Goal: Task Accomplishment & Management: Complete application form

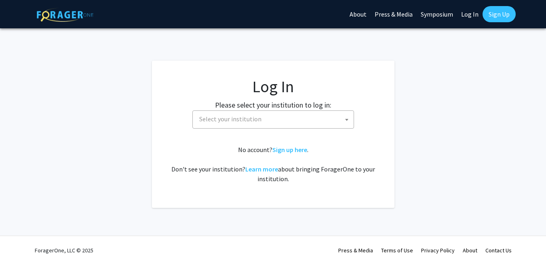
select select
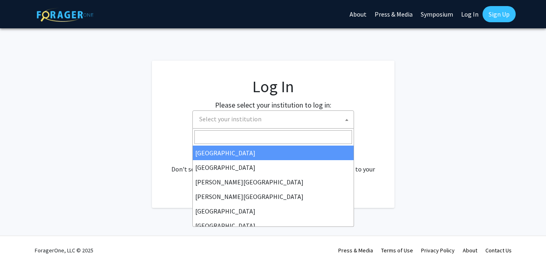
click at [250, 123] on span "Select your institution" at bounding box center [275, 119] width 158 height 17
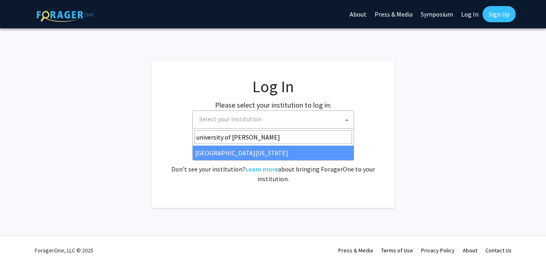
type input "university of [PERSON_NAME]"
select select "13"
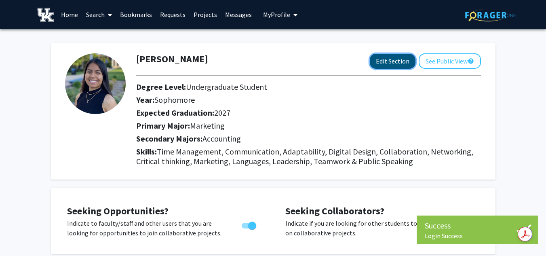
click at [387, 65] on button "Edit Section" at bounding box center [393, 61] width 46 height 15
select select "sophomore"
select select "2027"
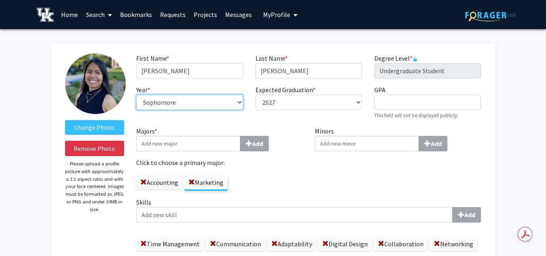
click at [190, 104] on select "--- First-year Sophomore Junior Senior Postbaccalaureate Certificate" at bounding box center [189, 102] width 107 height 15
select select "junior"
click at [136, 95] on select "--- First-year Sophomore Junior Senior Postbaccalaureate Certificate" at bounding box center [189, 102] width 107 height 15
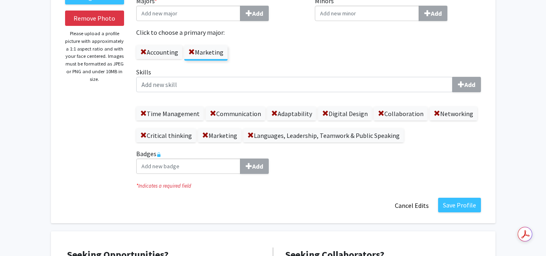
scroll to position [122, 0]
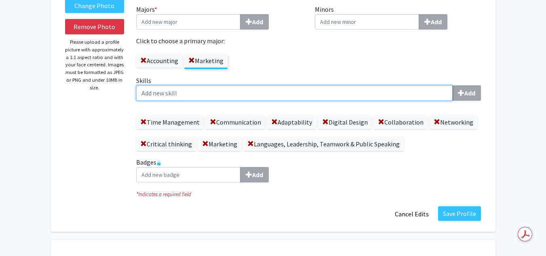
click at [194, 99] on input "Skills Add" at bounding box center [294, 92] width 317 height 15
type input "l"
type input "cultures"
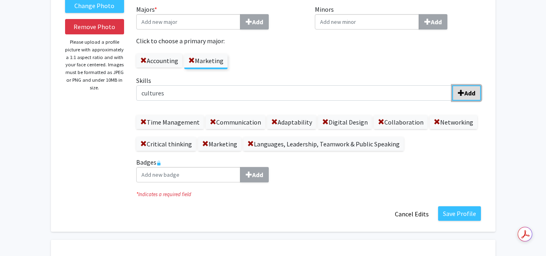
click at [470, 98] on button "Add" at bounding box center [466, 92] width 29 height 15
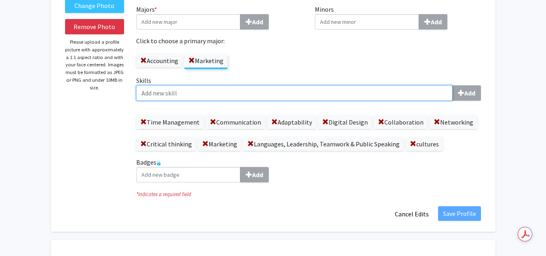
click at [348, 87] on input "Skills Add" at bounding box center [294, 92] width 317 height 15
type input "F"
type input "International studies"
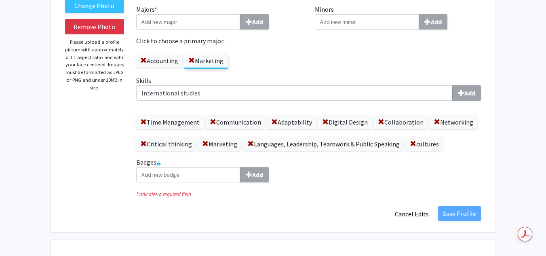
click at [474, 102] on div "Skills International studies Add Time Management Communication Adaptability Dig…" at bounding box center [308, 113] width 345 height 75
click at [436, 121] on span at bounding box center [437, 122] width 6 height 6
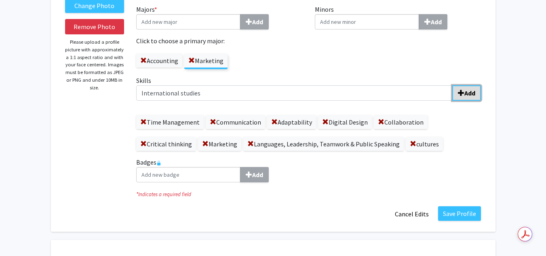
click at [466, 95] on b "Add" at bounding box center [469, 93] width 11 height 8
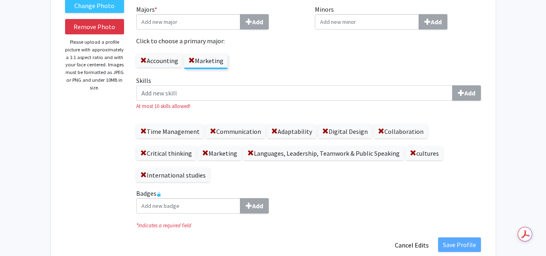
click at [381, 102] on small "At most 10 skills allowed!" at bounding box center [308, 106] width 345 height 8
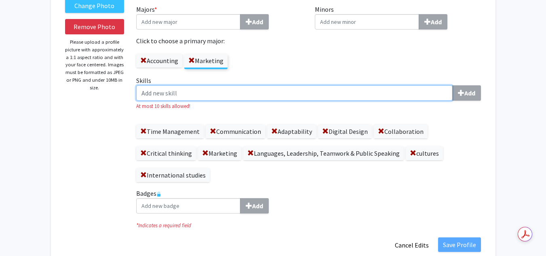
click at [366, 97] on input "Skills Add" at bounding box center [294, 92] width 317 height 15
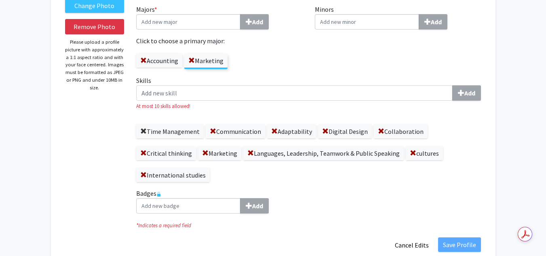
click at [144, 130] on span at bounding box center [143, 131] width 6 height 6
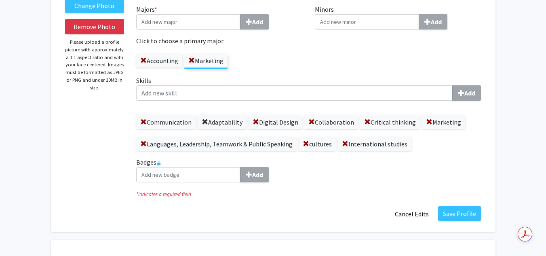
click at [204, 121] on span at bounding box center [205, 122] width 6 height 6
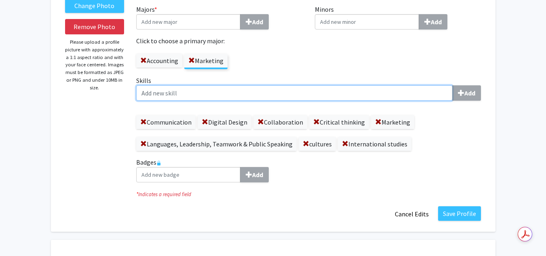
click at [312, 92] on input "Skills Add" at bounding box center [294, 92] width 317 height 15
type input "Diplomacy"
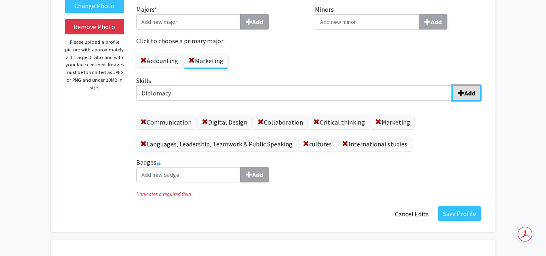
click at [468, 93] on b "Add" at bounding box center [469, 93] width 11 height 8
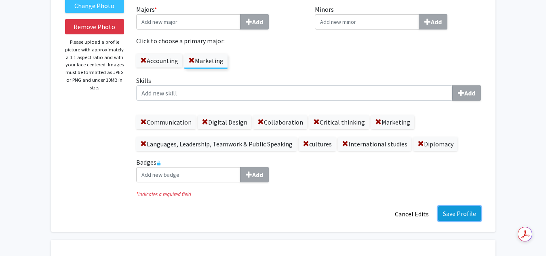
click at [465, 215] on button "Save Profile" at bounding box center [459, 213] width 43 height 15
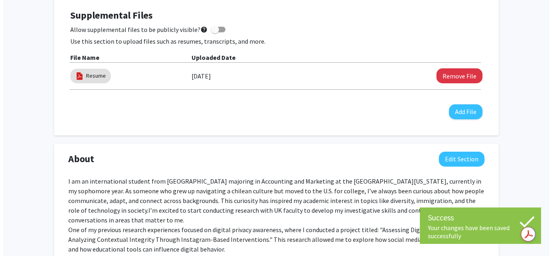
scroll to position [269, 0]
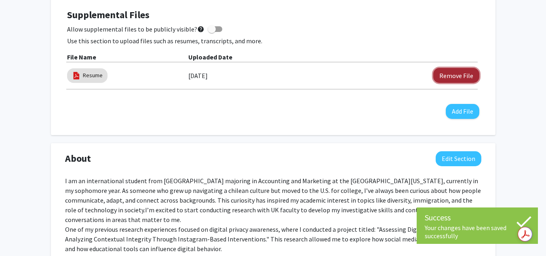
click at [455, 79] on button "Remove File" at bounding box center [456, 75] width 46 height 15
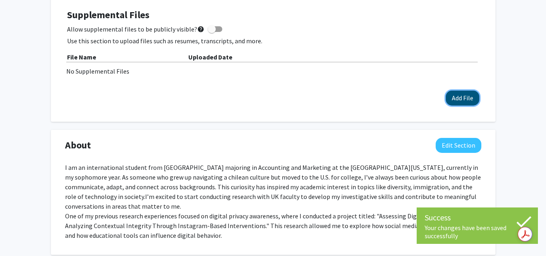
click at [454, 102] on button "Add File" at bounding box center [463, 98] width 34 height 15
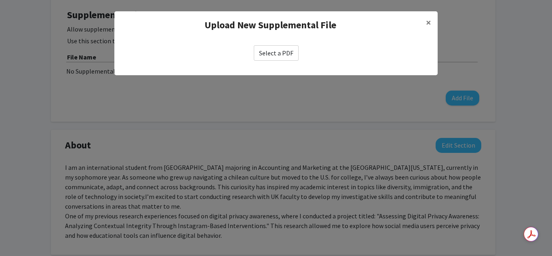
click at [275, 45] on label "Select a PDF" at bounding box center [276, 52] width 45 height 15
click at [0, 0] on input "Select a PDF" at bounding box center [0, 0] width 0 height 0
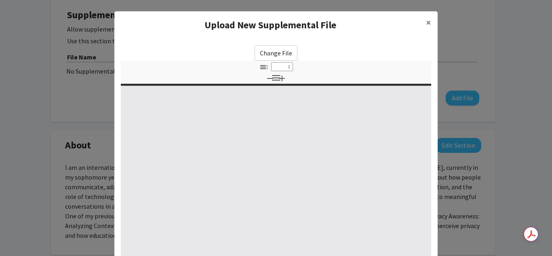
select select "custom"
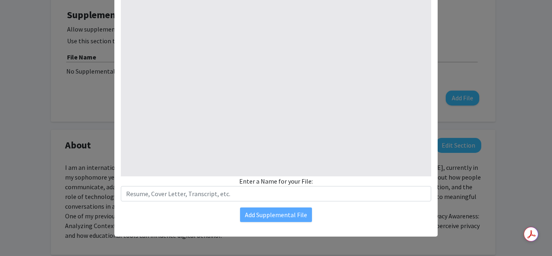
type input "0"
select select "custom"
type input "1"
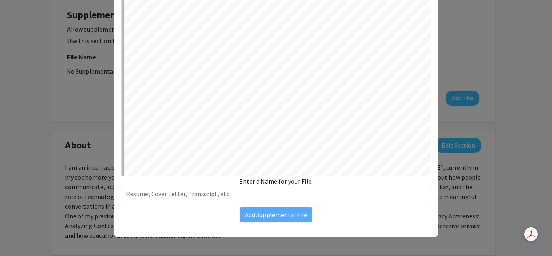
select select "auto"
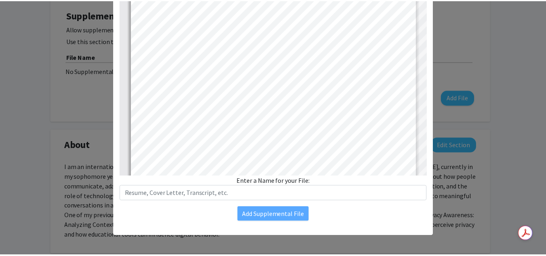
scroll to position [1, 0]
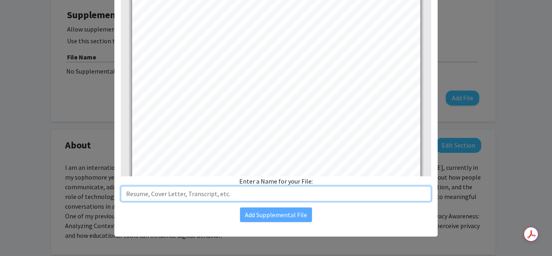
click at [238, 197] on input "text" at bounding box center [276, 193] width 310 height 15
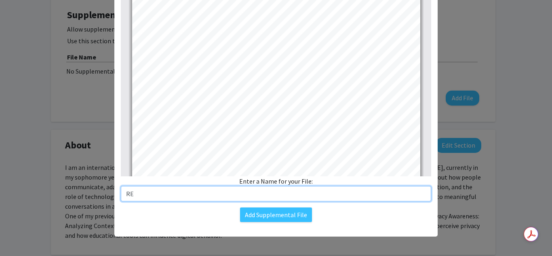
type input "R"
type input "Resume"
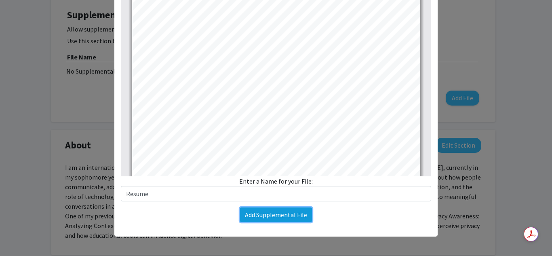
click at [281, 219] on button "Add Supplemental File" at bounding box center [276, 214] width 72 height 15
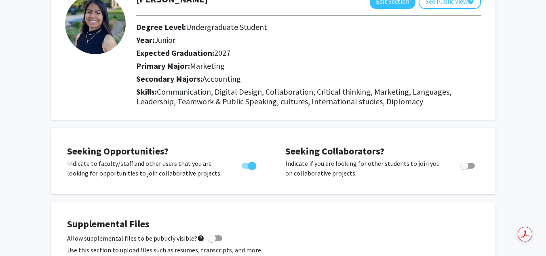
scroll to position [0, 0]
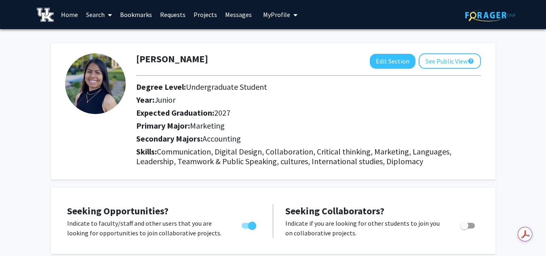
click at [109, 14] on icon at bounding box center [110, 15] width 4 height 6
click at [110, 36] on span "Faculty/Staff" at bounding box center [111, 37] width 59 height 16
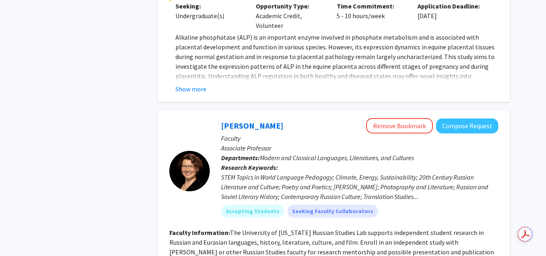
scroll to position [2308, 0]
click at [473, 119] on button "Compose Request" at bounding box center [467, 126] width 62 height 15
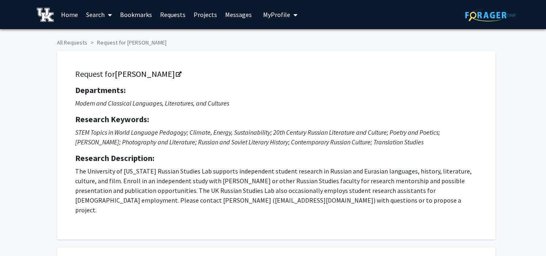
click at [280, 18] on span "My Profile" at bounding box center [276, 15] width 27 height 8
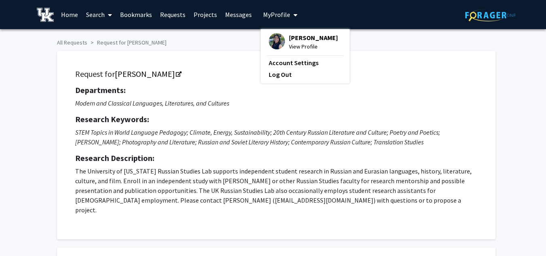
drag, startPoint x: 302, startPoint y: 47, endPoint x: 310, endPoint y: 51, distance: 8.1
click at [310, 51] on span "View Profile" at bounding box center [313, 46] width 49 height 9
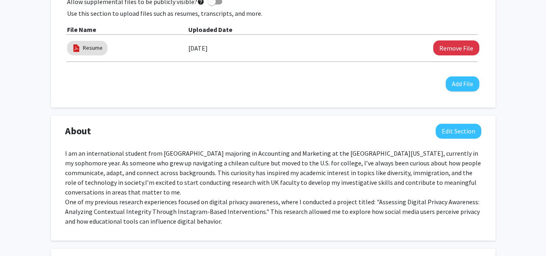
scroll to position [297, 0]
click at [457, 133] on button "Edit Section" at bounding box center [459, 130] width 46 height 15
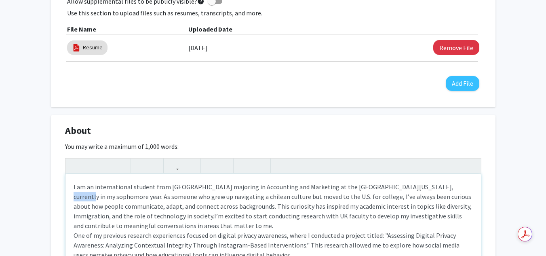
drag, startPoint x: 438, startPoint y: 186, endPoint x: 407, endPoint y: 190, distance: 31.0
click at [407, 190] on p "I am an international student from Chile majoring in Accounting and Marketing a…" at bounding box center [273, 221] width 399 height 78
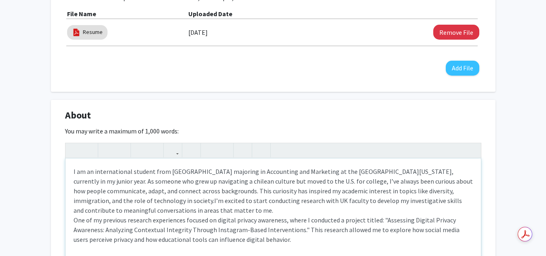
scroll to position [312, 0]
click at [94, 200] on span "I’m excited to start conducting research with UK faculty to develop my investig…" at bounding box center [268, 205] width 388 height 18
type textarea "<p>I am an international student from Chile majoring in Accounting and Marketin…"
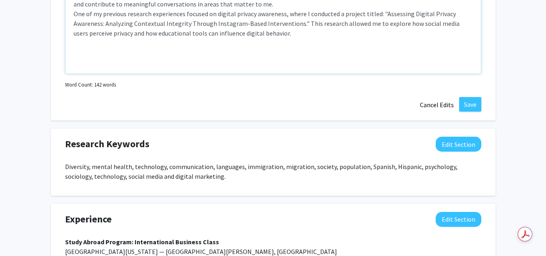
scroll to position [519, 0]
click at [471, 103] on button "Save" at bounding box center [470, 104] width 22 height 15
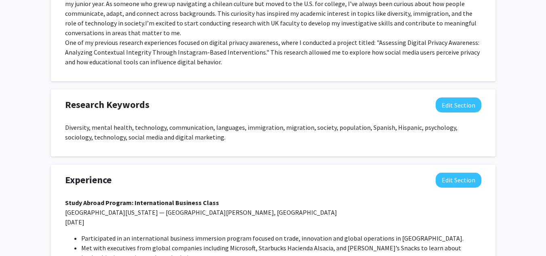
scroll to position [455, 0]
click at [465, 99] on button "Edit Section" at bounding box center [459, 105] width 46 height 15
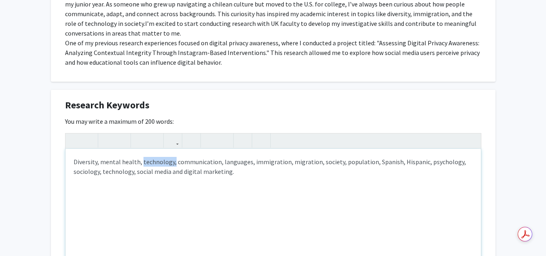
drag, startPoint x: 171, startPoint y: 153, endPoint x: 140, endPoint y: 154, distance: 31.1
click at [140, 157] on p "Diversity, mental health, technology, communication, languages, immigration, mi…" at bounding box center [273, 166] width 399 height 19
click at [224, 167] on div "Diversity, mental health, communication, languages, immigration, migration, soc…" at bounding box center [273, 209] width 416 height 121
click at [98, 157] on p "Diversity, mental health, communication, languages, immigration, migration, soc…" at bounding box center [273, 166] width 399 height 19
click at [283, 157] on p "Diversity, diplomacy, mental health, communication, languages, immigration, mig…" at bounding box center [273, 166] width 399 height 19
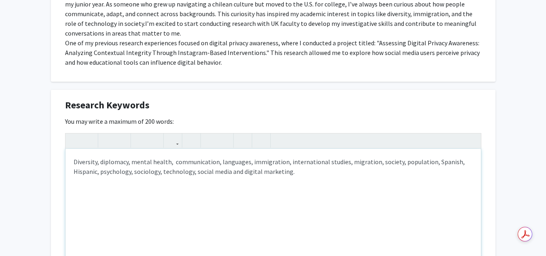
click at [217, 157] on p "Diversity, diplomacy, mental health, communication, languages, immigration, int…" at bounding box center [273, 166] width 399 height 19
drag, startPoint x: 283, startPoint y: 163, endPoint x: 265, endPoint y: 165, distance: 18.7
click at [265, 165] on p "Diversity, diplomacy, mental health, communication, business, languages, immigr…" at bounding box center [273, 166] width 399 height 19
type textarea "<p>Diversity, diplomacy, mental health,&nbsp; communication, business, language…"
click at [173, 157] on p "Diversity, diplomacy, mental health, communication, business, languages, immigr…" at bounding box center [273, 166] width 399 height 19
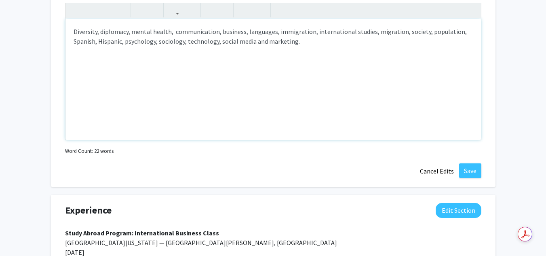
scroll to position [586, 0]
click at [467, 166] on button "Save" at bounding box center [470, 170] width 22 height 15
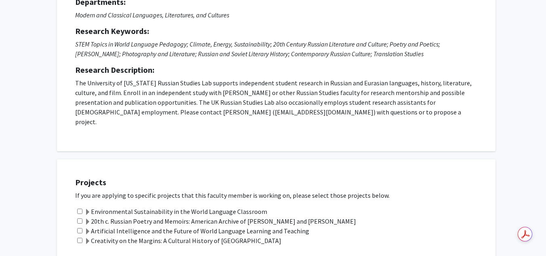
scroll to position [139, 0]
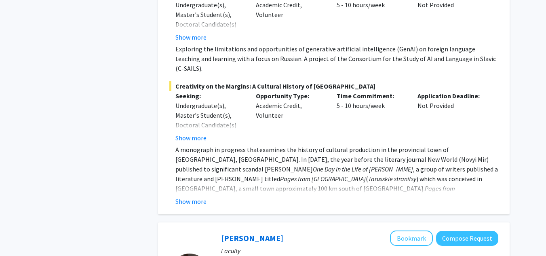
scroll to position [2862, 0]
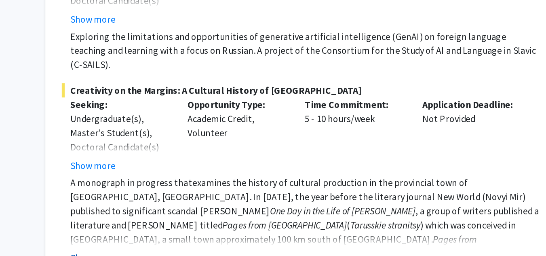
click at [203, 197] on button "Show more" at bounding box center [190, 202] width 31 height 10
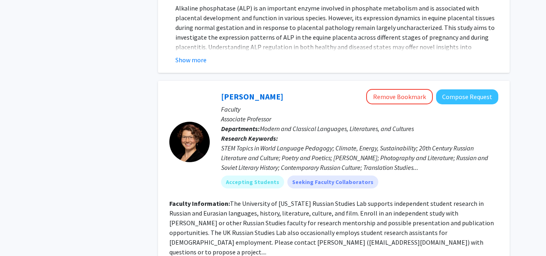
scroll to position [2344, 0]
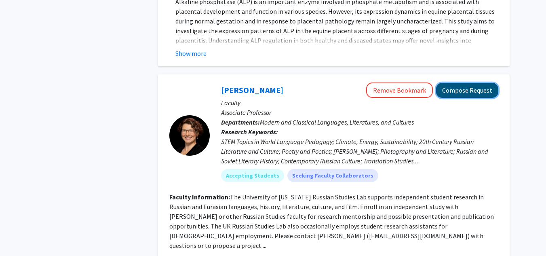
click at [472, 83] on button "Compose Request" at bounding box center [467, 90] width 62 height 15
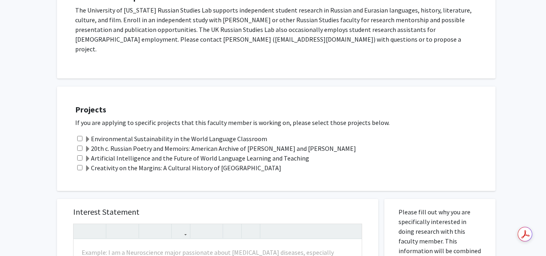
scroll to position [161, 0]
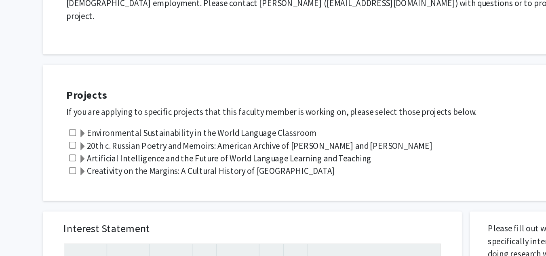
click at [80, 155] on input "checkbox" at bounding box center [79, 157] width 5 height 5
checkbox input "true"
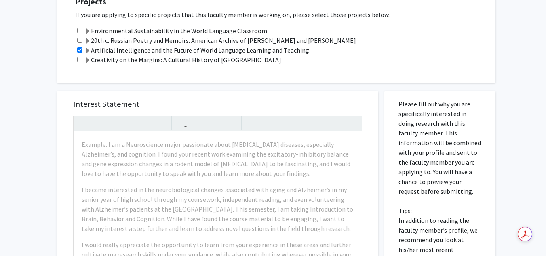
scroll to position [269, 0]
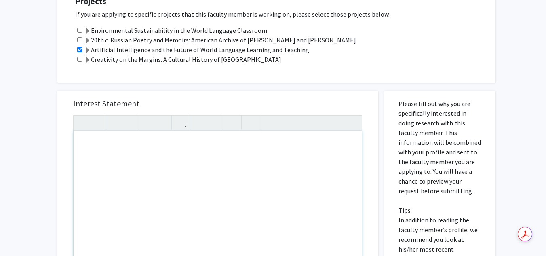
click at [127, 149] on div "Note to users with screen readers: Please press Alt+0 or Option+0 to deactivate…" at bounding box center [218, 223] width 288 height 185
paste div "Note to users with screen readers: Please press Alt+0 or Option+0 to deactivate…"
type textarea "<p>I hope this message finds you well. My name is Fabiola, and I’m a sophomore …"
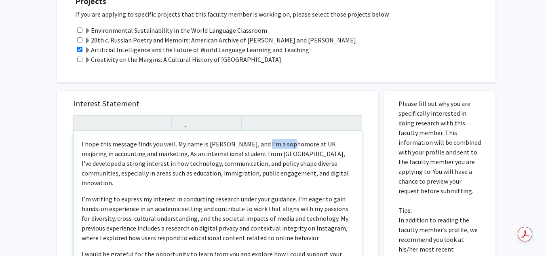
drag, startPoint x: 287, startPoint y: 134, endPoint x: 257, endPoint y: 137, distance: 30.0
click at [257, 139] on p "I hope this message finds you well. My name is Fabiola, and I’m a sophomore at …" at bounding box center [218, 163] width 272 height 49
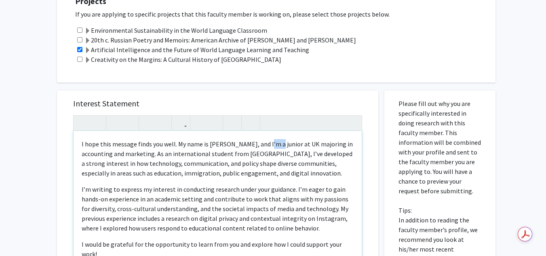
drag, startPoint x: 257, startPoint y: 137, endPoint x: 269, endPoint y: 134, distance: 12.4
click at [269, 139] on p "I hope this message finds you well. My name is Fabiola, and I’m a junior at UK …" at bounding box center [218, 158] width 272 height 39
click at [270, 139] on p "I hope this message finds you well. My name is Fabiola, and I’m a junior at UK …" at bounding box center [218, 158] width 272 height 39
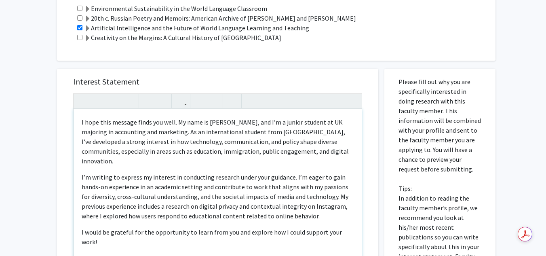
scroll to position [334, 0]
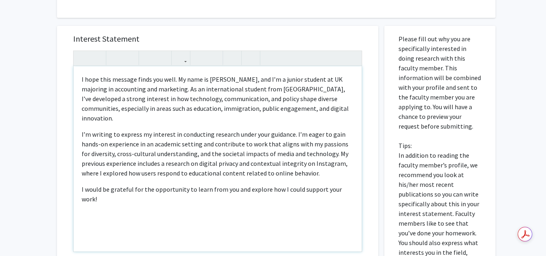
click at [126, 201] on div "I hope this message finds you well. My name is Fabiola, and I’m a junior studen…" at bounding box center [218, 158] width 288 height 185
click at [357, 168] on div "I hope this message finds you well. My name is Fabiola, and I’m a junior studen…" at bounding box center [218, 158] width 288 height 185
drag, startPoint x: 140, startPoint y: 212, endPoint x: 83, endPoint y: 212, distance: 57.0
click at [83, 212] on p "I would be grateful for the opportunity to learn from you and explore how I cou…" at bounding box center [218, 213] width 272 height 58
click at [116, 53] on icon "button" at bounding box center [115, 57] width 7 height 13
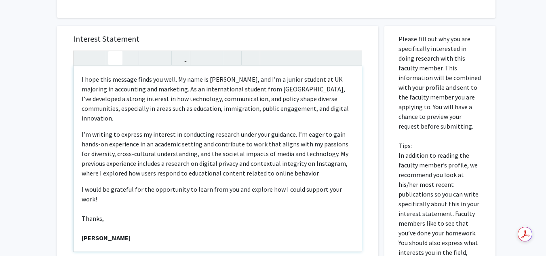
click at [82, 74] on p "I hope this message finds you well. My name is Fabiola, and I’m a junior studen…" at bounding box center [218, 98] width 272 height 49
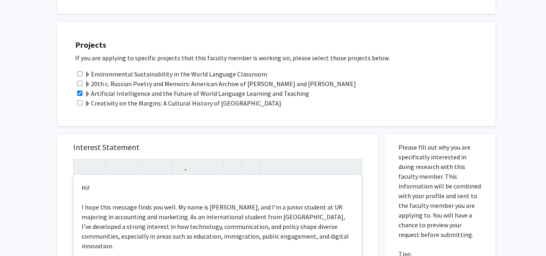
scroll to position [263, 0]
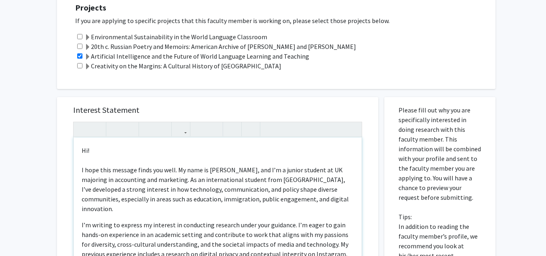
click at [131, 137] on div "Hi! I hope this message finds you well. My name is Fabiola, and I’m a junior st…" at bounding box center [218, 229] width 288 height 185
type textarea "<p>Hi Dr. Molly!<br><br>I hope this message finds you well. My name is Fabiola,…"
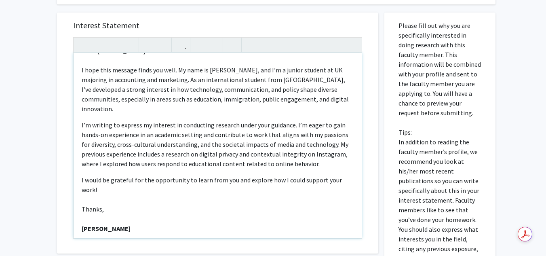
scroll to position [0, 0]
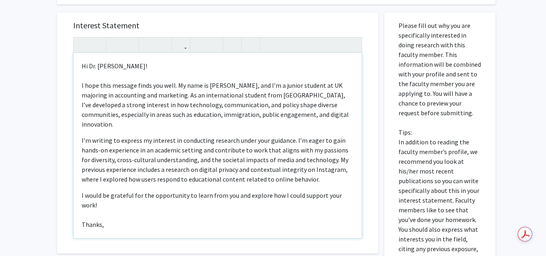
drag, startPoint x: 130, startPoint y: 211, endPoint x: 73, endPoint y: 36, distance: 183.3
click at [73, 37] on div "Hi Dr. Molly! I hope this message finds you well. My name is Fabiola, and I’m a…" at bounding box center [217, 137] width 289 height 201
copy div "Hi Dr. Molly! I hope this message finds you well. My name is Fabiola, and I’m a…"
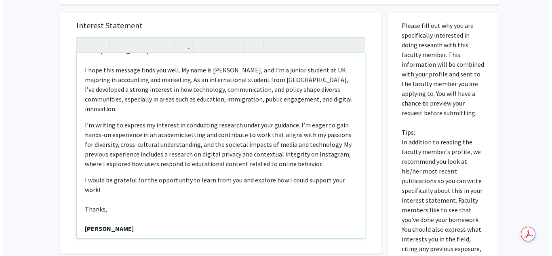
scroll to position [507, 0]
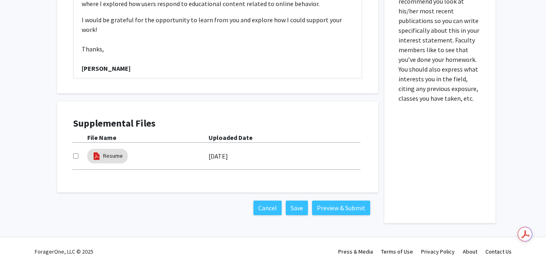
click at [76, 153] on input "checkbox" at bounding box center [75, 155] width 5 height 5
checkbox input "true"
click at [339, 201] on button "Preview & Submit" at bounding box center [341, 208] width 58 height 15
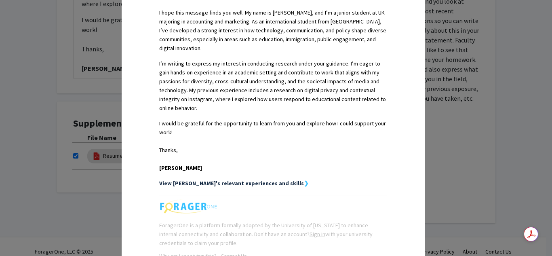
scroll to position [275, 0]
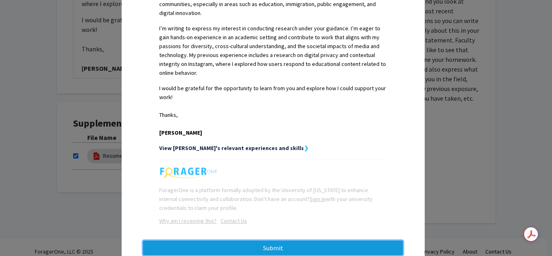
click at [282, 241] on button "Submit" at bounding box center [273, 248] width 260 height 15
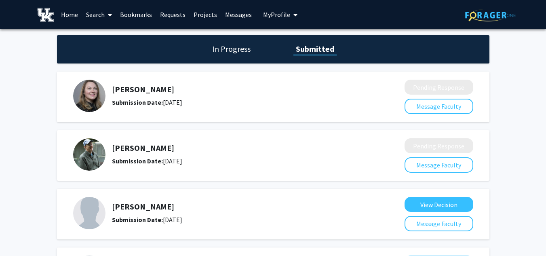
click at [101, 15] on link "Search" at bounding box center [99, 14] width 34 height 28
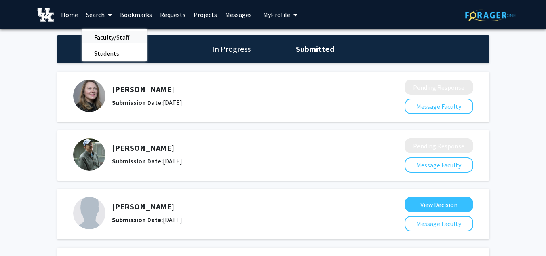
click at [117, 40] on span "Faculty/Staff" at bounding box center [111, 37] width 59 height 16
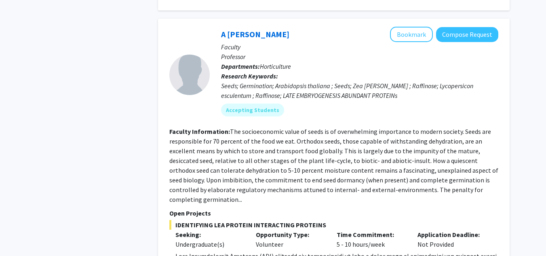
scroll to position [4470, 0]
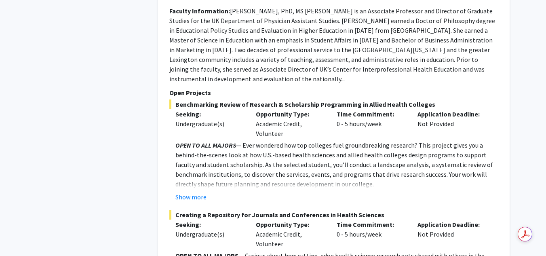
scroll to position [1439, 0]
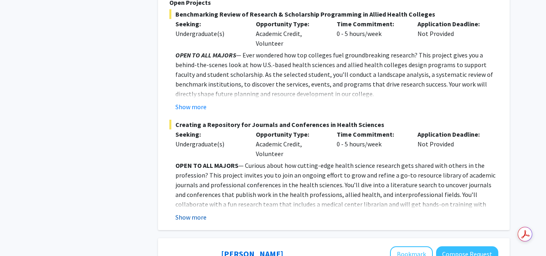
click at [186, 212] on button "Show more" at bounding box center [190, 217] width 31 height 10
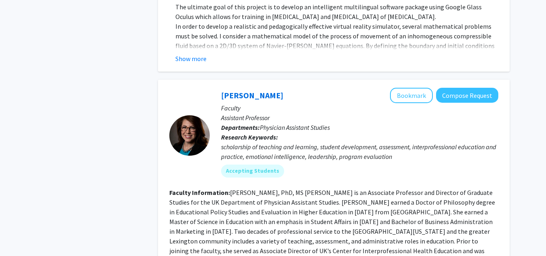
scroll to position [1167, 0]
click at [473, 88] on button "Compose Request" at bounding box center [467, 95] width 62 height 15
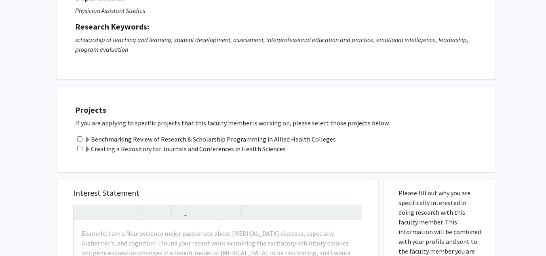
scroll to position [93, 0]
click at [81, 148] on input "checkbox" at bounding box center [79, 148] width 5 height 5
checkbox input "true"
click at [81, 140] on input "checkbox" at bounding box center [79, 138] width 5 height 5
checkbox input "true"
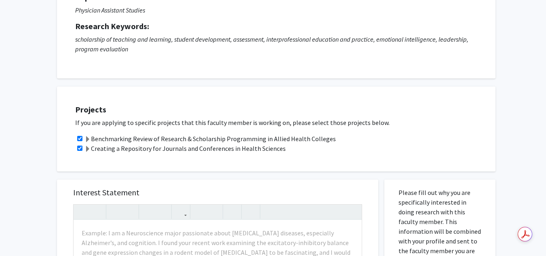
click at [186, 219] on div at bounding box center [183, 212] width 19 height 15
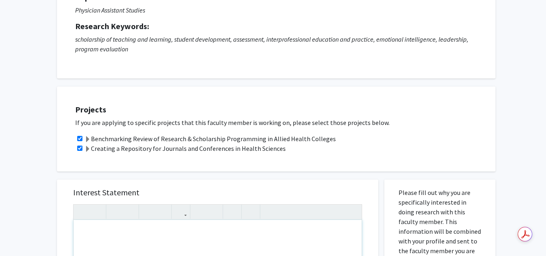
paste div "Note to users with screen readers: Please press Alt+0 or Option+0 to deactivate…"
type textarea "<p>Hi Dr. Molly! </p> <p>I hope this message finds you well. My name is Fabiola…"
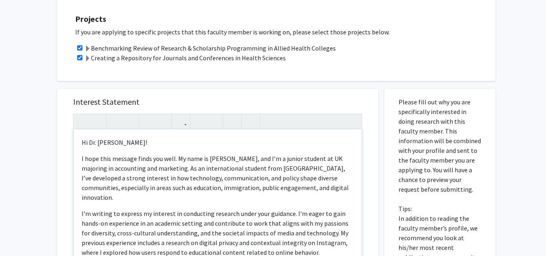
scroll to position [184, 0]
drag, startPoint x: 117, startPoint y: 143, endPoint x: 91, endPoint y: 141, distance: 25.9
click at [91, 141] on p "Hi Dr. Molly!" at bounding box center [218, 142] width 272 height 10
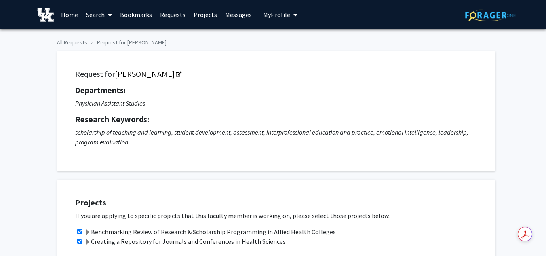
scroll to position [177, 0]
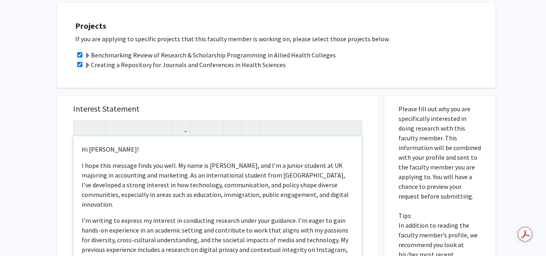
click at [87, 149] on p "Hi Leslie!" at bounding box center [218, 149] width 272 height 10
type textarea "<p>Hi Dr. Leslie!</p> <p>I hope this message finds you well. My name is Fabiola…"
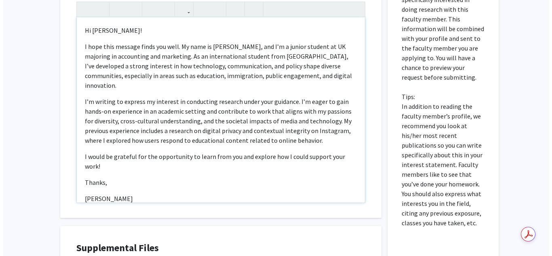
scroll to position [430, 0]
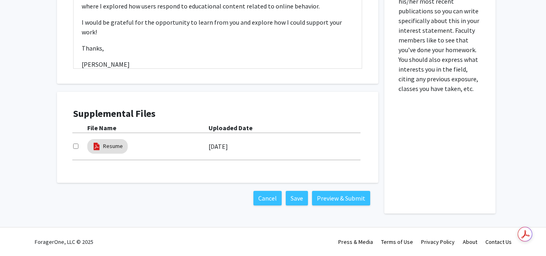
click at [74, 148] on input "checkbox" at bounding box center [75, 146] width 5 height 5
checkbox input "true"
click at [344, 192] on button "Preview & Submit" at bounding box center [341, 198] width 58 height 15
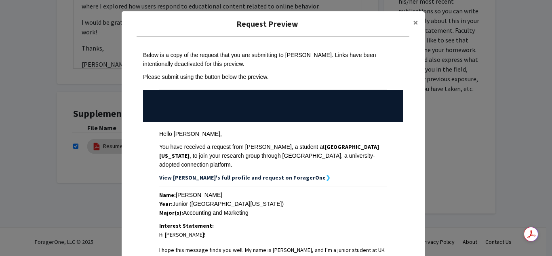
scroll to position [268, 0]
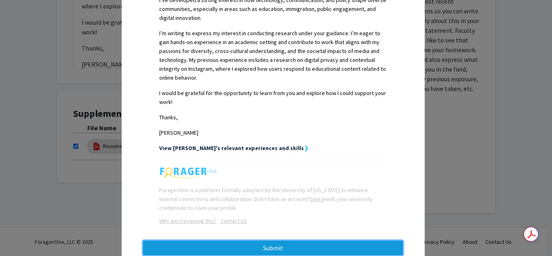
click at [309, 241] on button "Submit" at bounding box center [273, 248] width 260 height 15
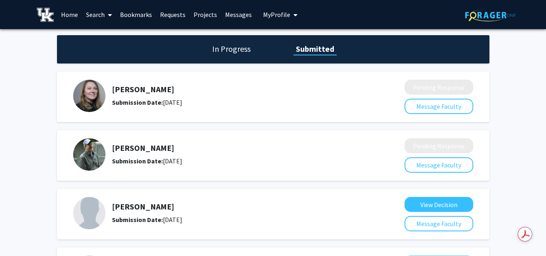
click at [111, 13] on icon at bounding box center [110, 15] width 4 height 6
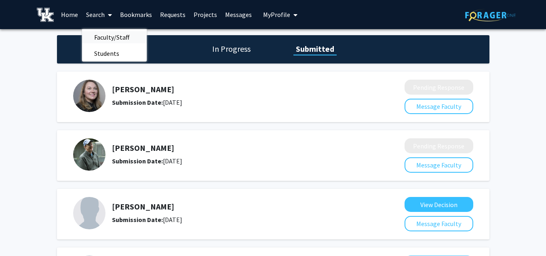
click at [125, 38] on span "Faculty/Staff" at bounding box center [111, 37] width 59 height 16
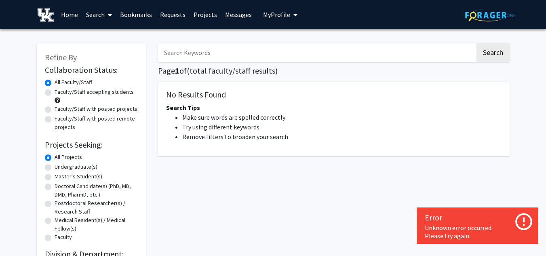
click at [92, 15] on link "Search" at bounding box center [99, 14] width 34 height 28
click at [100, 37] on span "Faculty/Staff" at bounding box center [111, 37] width 59 height 16
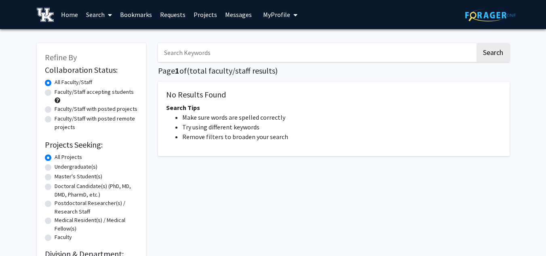
click at [52, 10] on img at bounding box center [45, 15] width 17 height 14
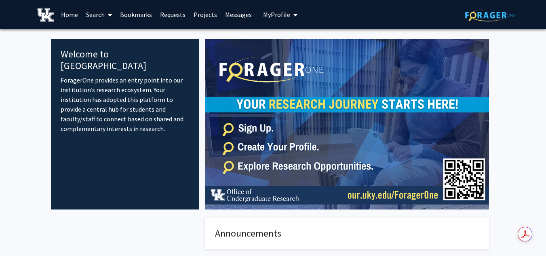
click at [98, 17] on link "Search" at bounding box center [99, 14] width 34 height 28
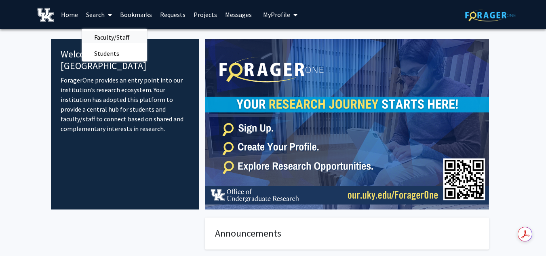
click at [106, 30] on span "Faculty/Staff" at bounding box center [111, 37] width 59 height 16
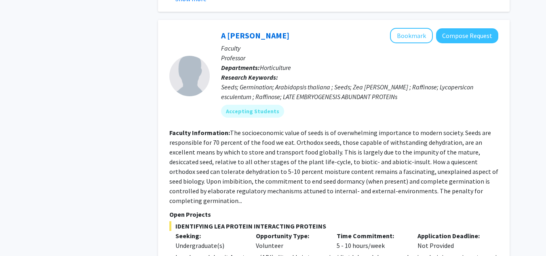
scroll to position [4470, 0]
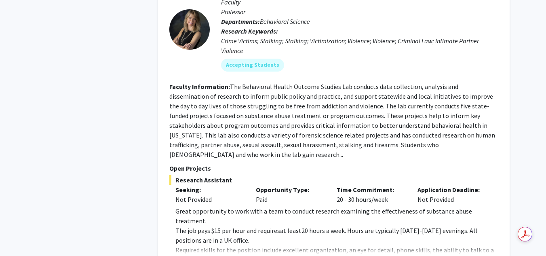
scroll to position [2008, 0]
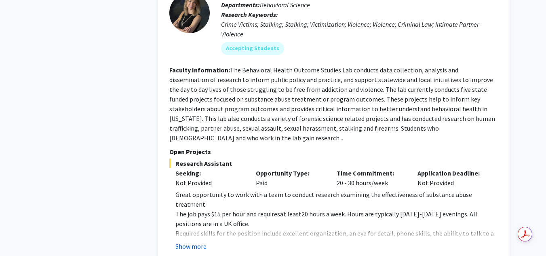
click at [196, 241] on button "Show more" at bounding box center [190, 246] width 31 height 10
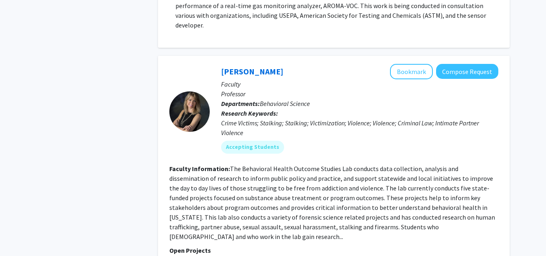
scroll to position [1908, 0]
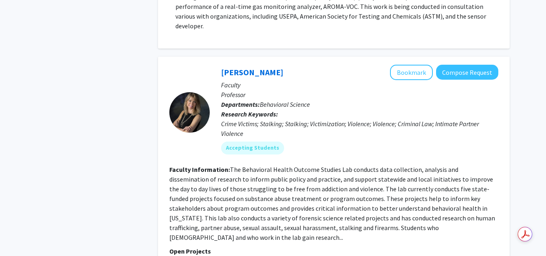
click at [439, 184] on section "Faculty Information: The Behavioral Health Outcome Studies Lab conducts data co…" at bounding box center [333, 204] width 329 height 78
click at [419, 65] on button "Bookmark" at bounding box center [411, 72] width 43 height 15
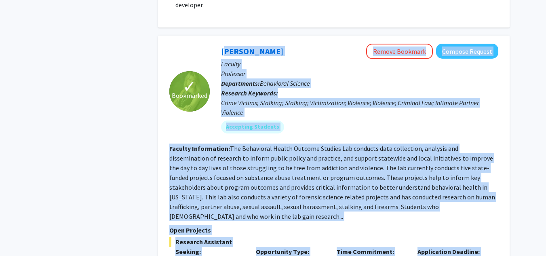
scroll to position [1906, 0]
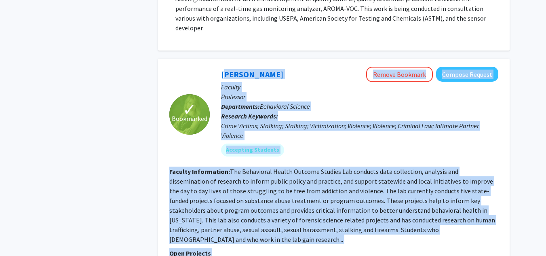
drag, startPoint x: 395, startPoint y: 211, endPoint x: 219, endPoint y: 37, distance: 247.3
copy fg-search-faculty "TK Logan Remove Bookmark Compose Request Faculty Professor Departments: Behavio…"
click at [333, 167] on fg-read-more "The Behavioral Health Outcome Studies Lab conducts data collection, analysis an…" at bounding box center [332, 205] width 326 height 76
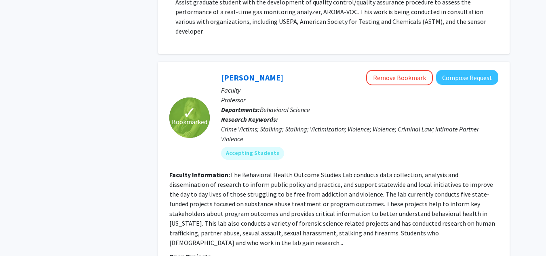
scroll to position [1902, 0]
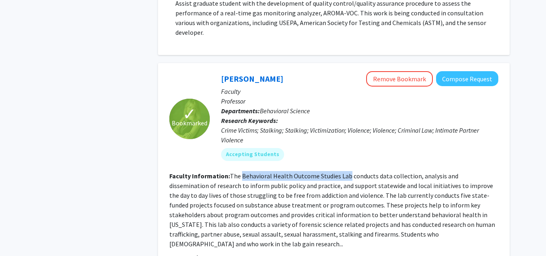
drag, startPoint x: 241, startPoint y: 137, endPoint x: 348, endPoint y: 138, distance: 107.1
click at [348, 172] on fg-read-more "The Behavioral Health Outcome Studies Lab conducts data collection, analysis an…" at bounding box center [332, 210] width 326 height 76
copy fg-read-more "Behavioral Health Outcome Studies Lab"
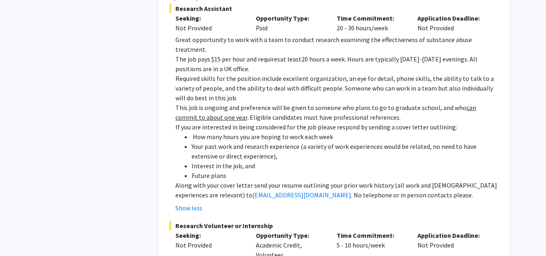
scroll to position [2164, 0]
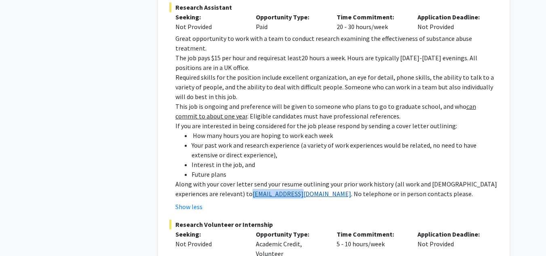
drag, startPoint x: 255, startPoint y: 136, endPoint x: 208, endPoint y: 136, distance: 47.3
click at [208, 179] on p "Along with your cover letter send your resume outlining your prior work history…" at bounding box center [336, 188] width 323 height 19
copy link "tklogan@uky.edu"
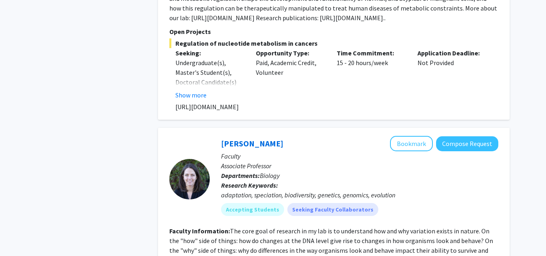
scroll to position [3408, 0]
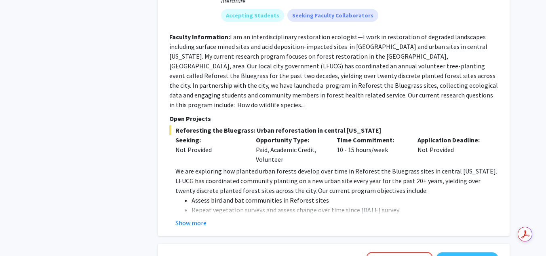
scroll to position [1051, 0]
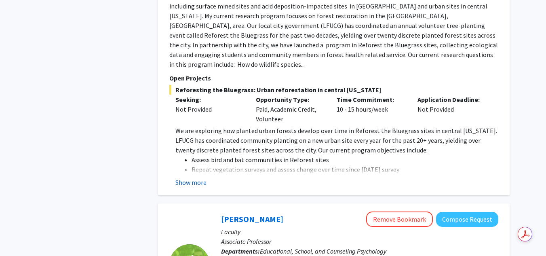
click at [200, 177] on button "Show more" at bounding box center [190, 182] width 31 height 10
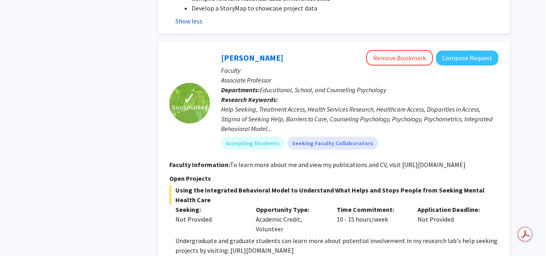
scroll to position [1294, 0]
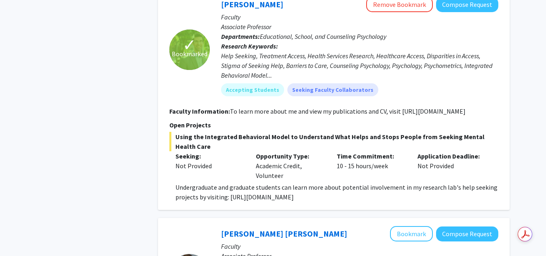
drag, startPoint x: 229, startPoint y: 179, endPoint x: 230, endPoint y: 186, distance: 7.7
click at [230, 186] on p "Undergraduate and graduate students can learn more about potential involvement …" at bounding box center [336, 191] width 323 height 19
copy p "https://drjosephhammer.com/research/prospective-undergraduate-research-assistan…"
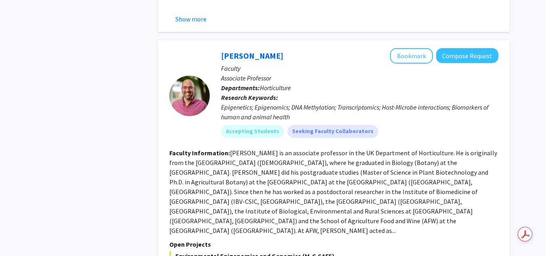
scroll to position [2752, 0]
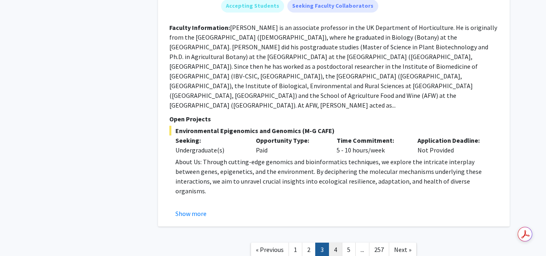
click at [332, 243] on link "4" at bounding box center [336, 250] width 14 height 14
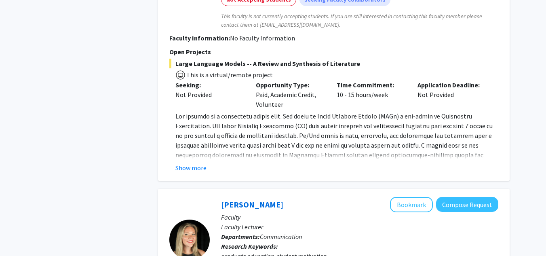
scroll to position [1225, 0]
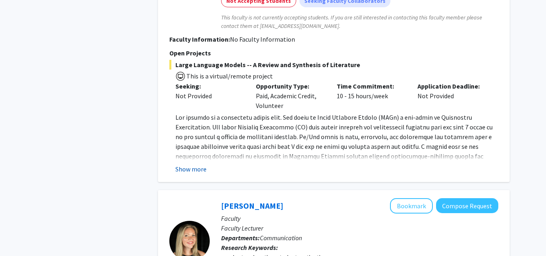
click at [198, 164] on button "Show more" at bounding box center [190, 169] width 31 height 10
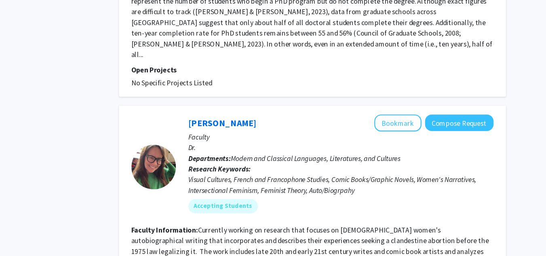
scroll to position [1596, 0]
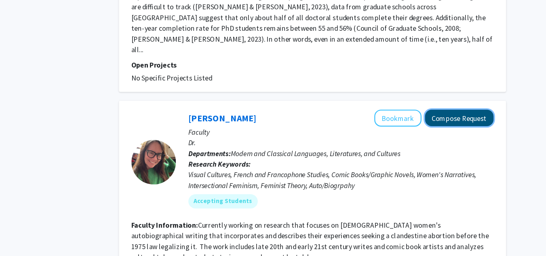
drag, startPoint x: 456, startPoint y: 75, endPoint x: 481, endPoint y: 67, distance: 26.1
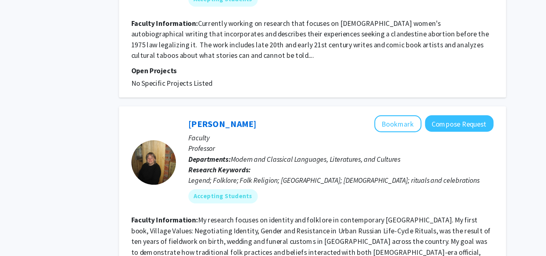
drag, startPoint x: 481, startPoint y: 67, endPoint x: 147, endPoint y: 179, distance: 352.4
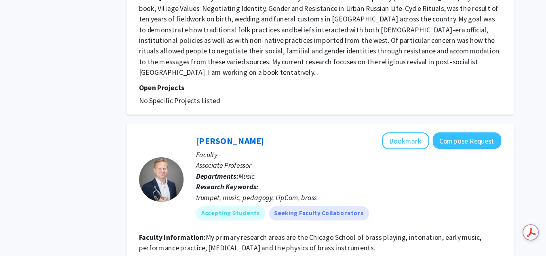
scroll to position [2202, 0]
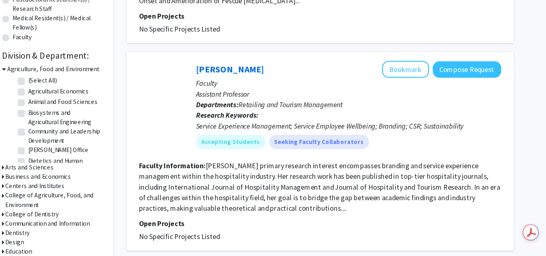
scroll to position [181, 0]
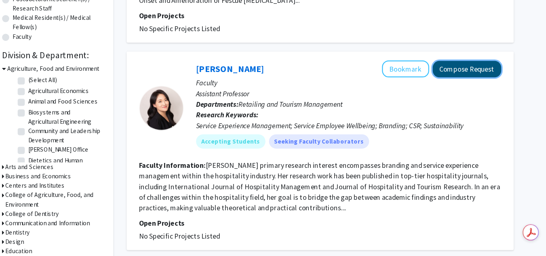
click at [490, 86] on button "Compose Request" at bounding box center [467, 85] width 62 height 15
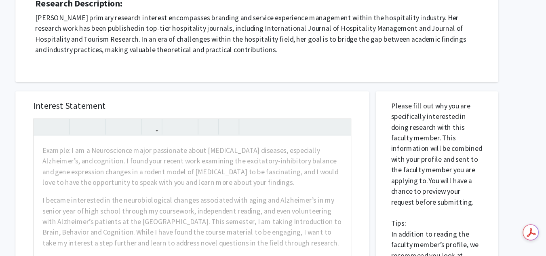
scroll to position [124, 0]
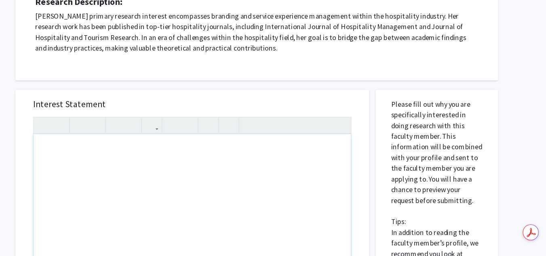
click at [122, 170] on div "Note to users with screen readers: Please press Alt+0 or Option+0 to deactivate…" at bounding box center [218, 237] width 288 height 185
paste div "Note to users with screen readers: Please press Alt+0 or Option+0 to deactivate…"
type textarea "<p>Hi Dr. Molly! </p> <p>I hope this message finds you well. My name is Fabiola…"
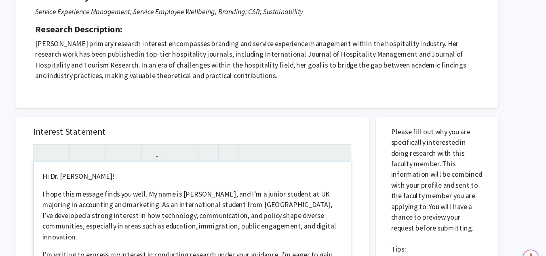
scroll to position [122, 0]
drag, startPoint x: 121, startPoint y: 161, endPoint x: 91, endPoint y: 162, distance: 30.3
click at [91, 162] on p "Hi Dr. Molly!" at bounding box center [218, 160] width 272 height 10
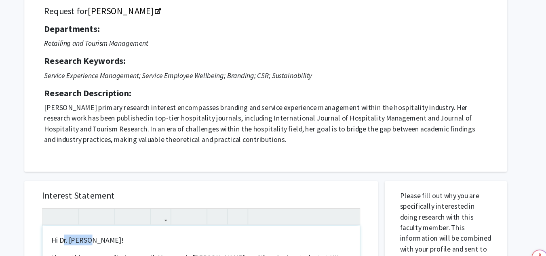
scroll to position [61, 0]
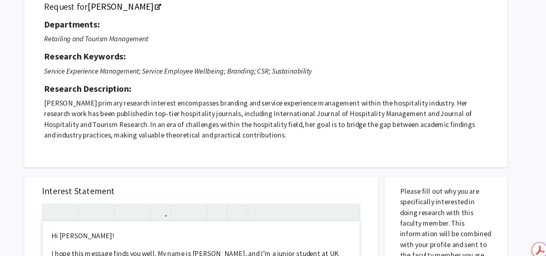
type textarea "<p>Hi Yeon!</p> <p>I hope this message finds you well. My name is Fabiola, and …"
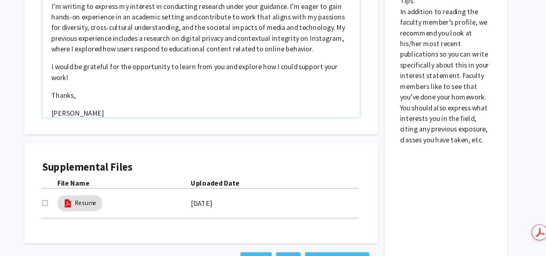
scroll to position [325, 0]
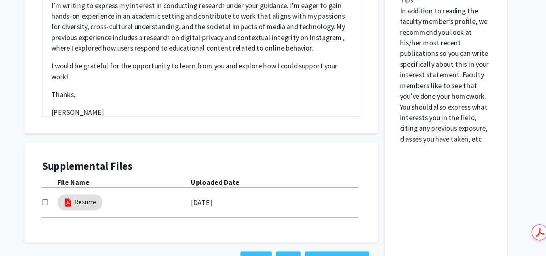
drag, startPoint x: 232, startPoint y: 205, endPoint x: 145, endPoint y: 198, distance: 88.0
click at [145, 198] on div "Resume 08/11/2025" at bounding box center [217, 207] width 289 height 19
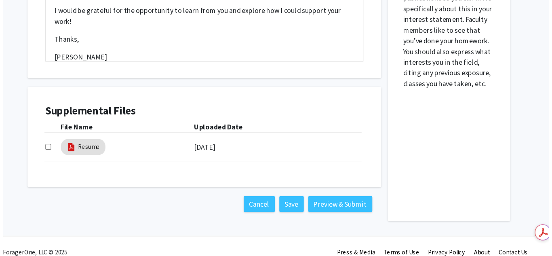
scroll to position [376, 0]
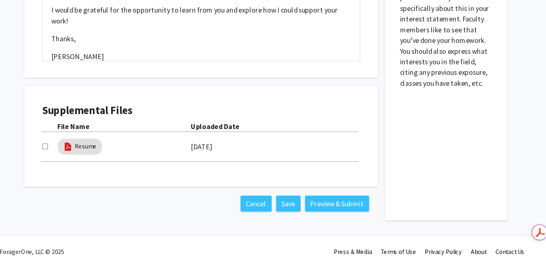
click at [76, 157] on input "checkbox" at bounding box center [75, 155] width 5 height 5
checkbox input "true"
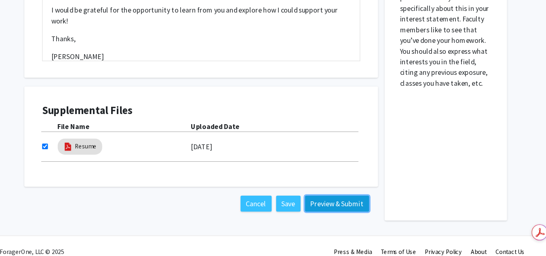
click at [345, 209] on button "Preview & Submit" at bounding box center [341, 208] width 58 height 15
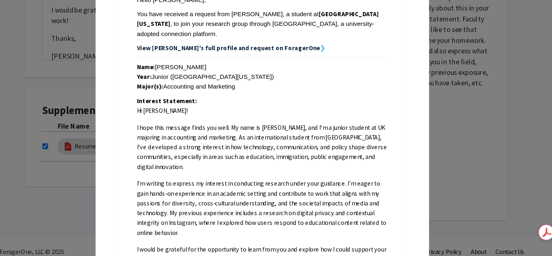
scroll to position [268, 0]
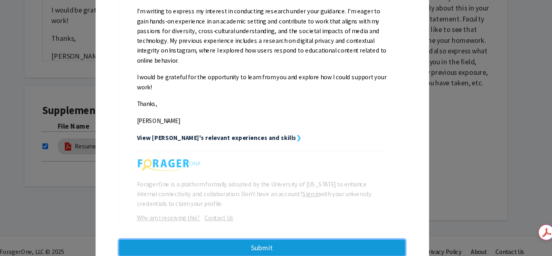
click at [274, 241] on button "Submit" at bounding box center [273, 248] width 260 height 15
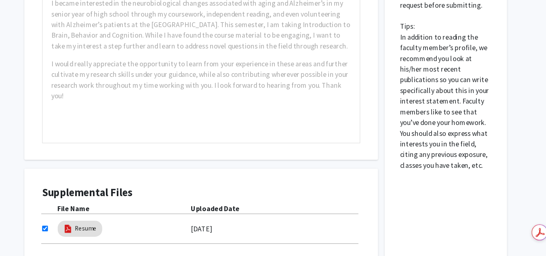
scroll to position [376, 0]
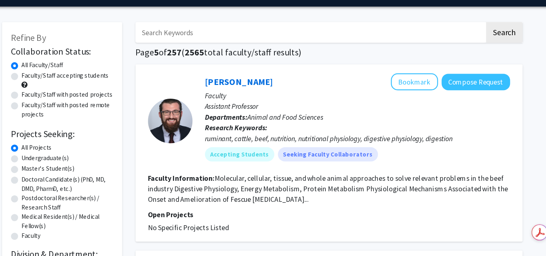
click at [65, 93] on label "Faculty/Staff accepting students" at bounding box center [94, 92] width 79 height 8
click at [60, 93] on input "Faculty/Staff accepting students" at bounding box center [57, 90] width 5 height 5
radio input "true"
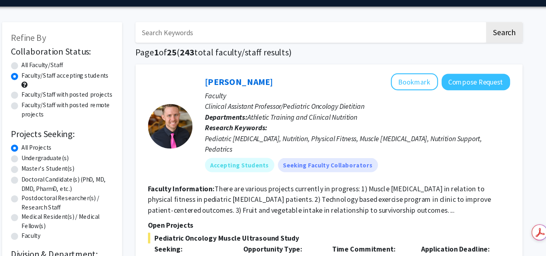
click at [58, 166] on label "Undergraduate(s)" at bounding box center [76, 167] width 43 height 8
click at [58, 166] on input "Undergraduate(s)" at bounding box center [57, 165] width 5 height 5
radio input "true"
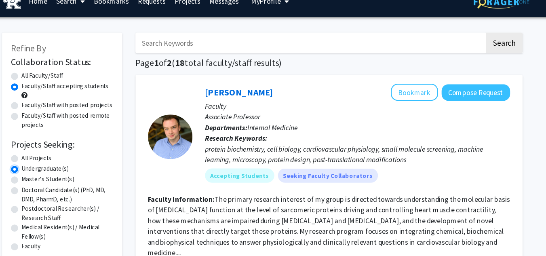
scroll to position [10, 0]
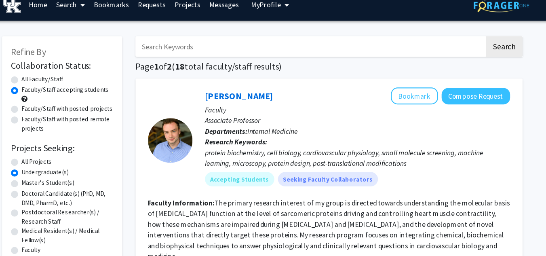
click at [70, 113] on label "Faculty/Staff with posted remote projects" at bounding box center [96, 112] width 83 height 17
click at [60, 110] on input "Faculty/Staff with posted remote projects" at bounding box center [57, 106] width 5 height 5
radio input "true"
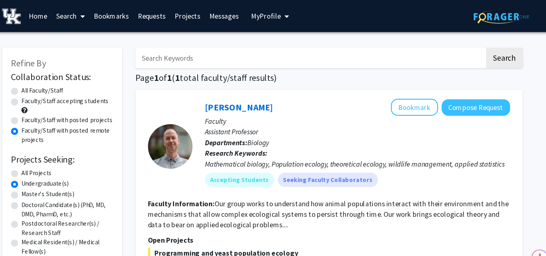
click at [55, 82] on label "All Faculty/Staff" at bounding box center [74, 82] width 38 height 8
click at [55, 82] on input "All Faculty/Staff" at bounding box center [57, 80] width 5 height 5
radio input "true"
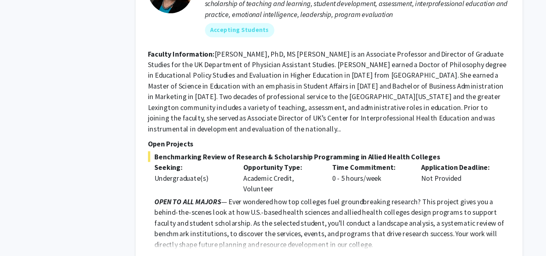
scroll to position [4335, 0]
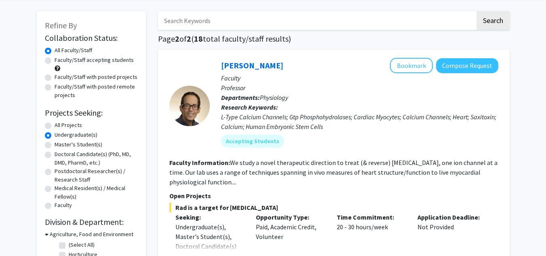
scroll to position [31, 0]
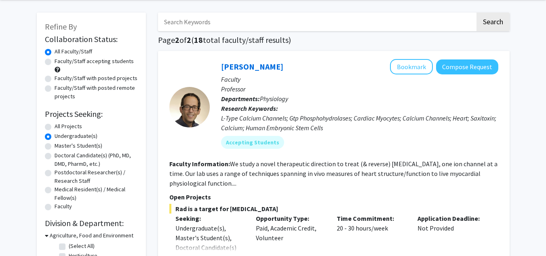
click at [47, 123] on div "All Projects" at bounding box center [91, 127] width 93 height 10
click at [55, 127] on label "All Projects" at bounding box center [68, 126] width 27 height 8
click at [55, 127] on input "All Projects" at bounding box center [57, 124] width 5 height 5
radio input "true"
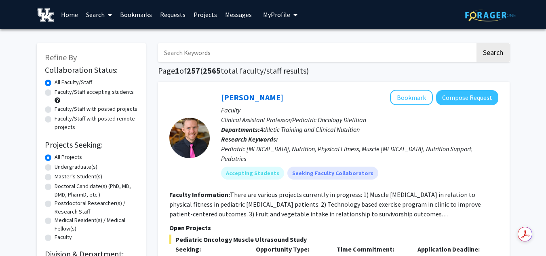
click at [55, 94] on label "Faculty/Staff accepting students" at bounding box center [94, 92] width 79 height 8
click at [55, 93] on input "Faculty/Staff accepting students" at bounding box center [57, 90] width 5 height 5
radio input "true"
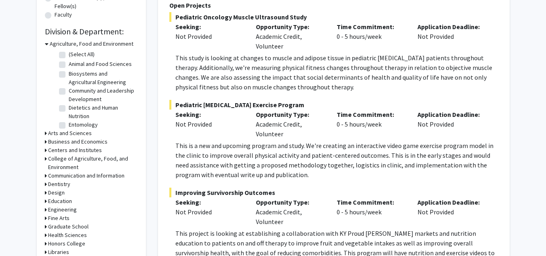
scroll to position [280, 0]
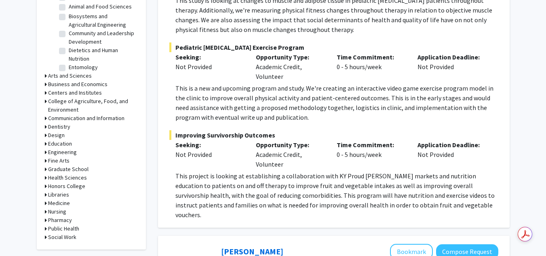
click at [61, 192] on h3 "Libraries" at bounding box center [58, 194] width 21 height 8
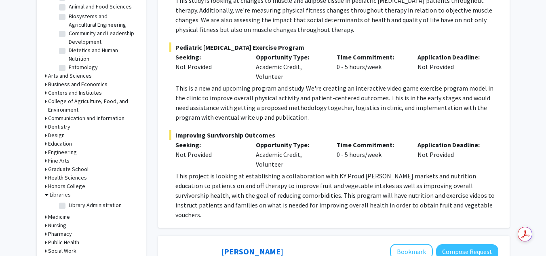
click at [67, 208] on fg-checkbox "Library Administration Library Administration" at bounding box center [97, 206] width 77 height 10
click at [69, 205] on label "Library Administration" at bounding box center [95, 205] width 53 height 8
click at [69, 205] on input "Library Administration" at bounding box center [71, 203] width 5 height 5
checkbox input "true"
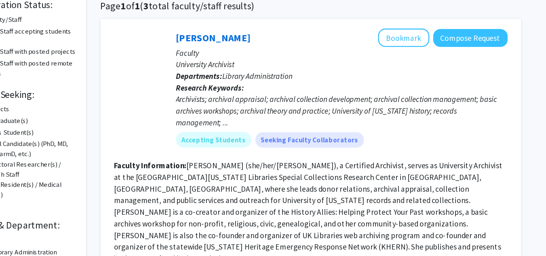
scroll to position [65, 0]
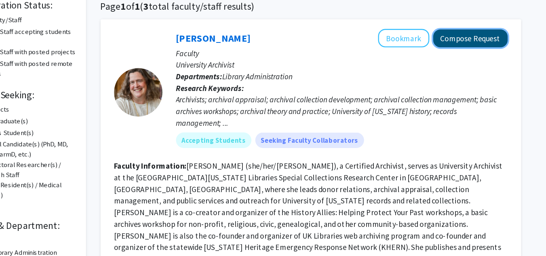
click at [471, 33] on button "Compose Request" at bounding box center [467, 32] width 62 height 15
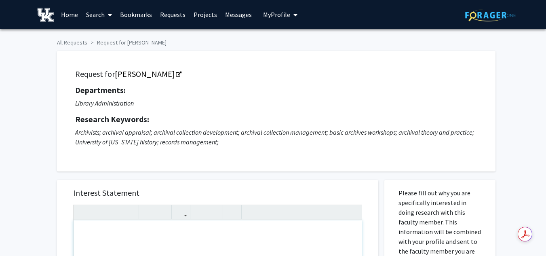
paste div "Note to users with screen readers: Please press Alt+0 or Option+0 to deactivate…"
type textarea "<p>Hi Dr. Molly! </p> <p>I hope this message finds you well. My name is Fabiola…"
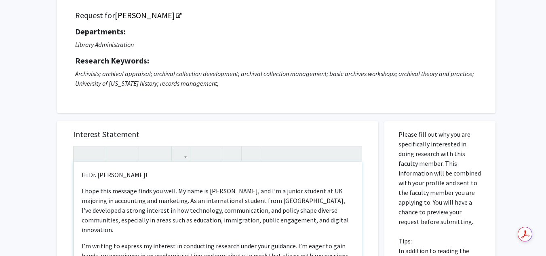
scroll to position [59, 0]
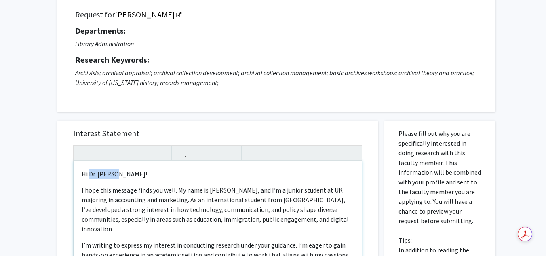
drag, startPoint x: 127, startPoint y: 173, endPoint x: 90, endPoint y: 177, distance: 36.6
click at [90, 177] on p "Hi Dr. Molly!" at bounding box center [218, 174] width 272 height 10
type textarea "<p>Hi Ruth!</p> <p>I hope this message finds you well. My name is Fabiola, and …"
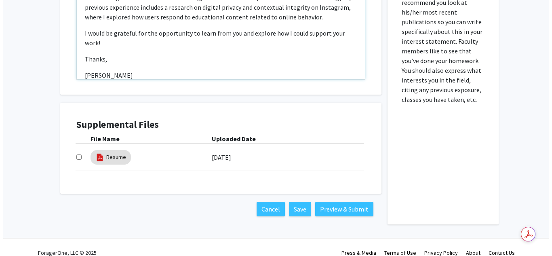
scroll to position [327, 0]
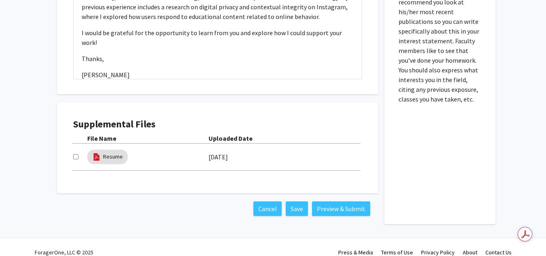
click at [78, 156] on input "checkbox" at bounding box center [75, 156] width 5 height 5
checkbox input "true"
click at [365, 211] on button "Preview & Submit" at bounding box center [341, 208] width 58 height 15
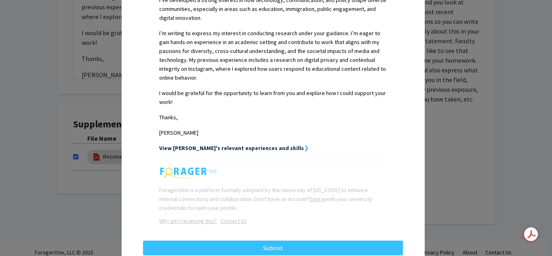
scroll to position [267, 0]
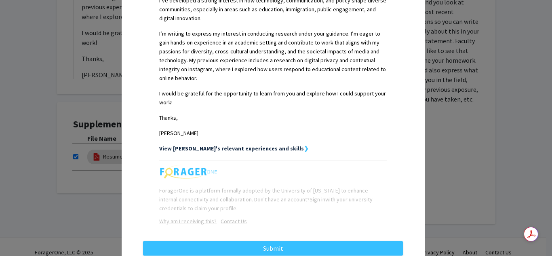
click at [274, 213] on div "Below is a copy of the request that you are submitting to Ruth Bryan. Links hav…" at bounding box center [273, 9] width 273 height 479
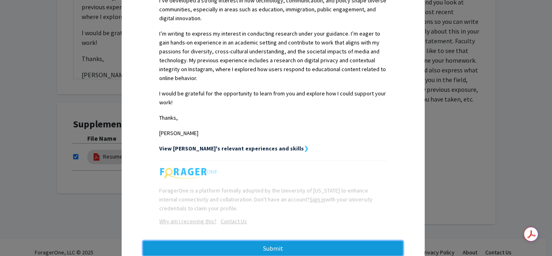
click at [262, 241] on button "Submit" at bounding box center [273, 248] width 260 height 15
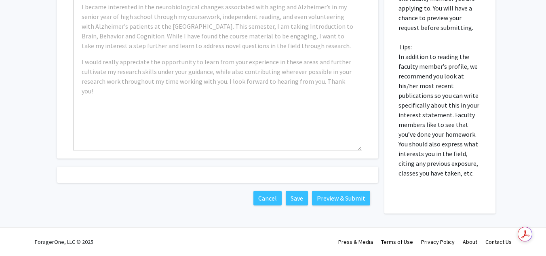
scroll to position [327, 0]
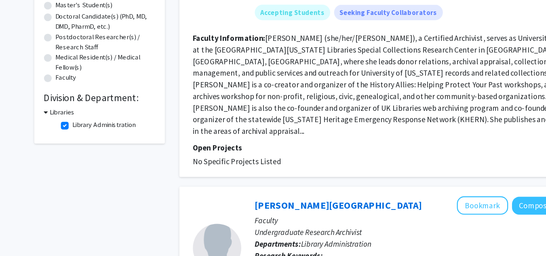
scroll to position [130, 0]
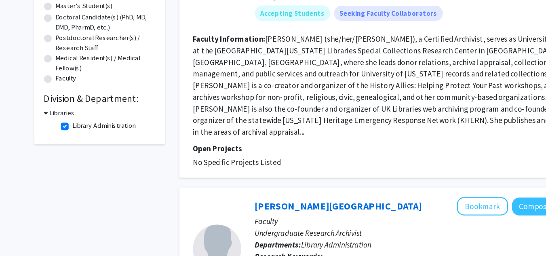
click at [69, 144] on label "Library Administration" at bounding box center [95, 147] width 53 height 8
click at [69, 144] on input "Library Administration" at bounding box center [71, 145] width 5 height 5
checkbox input "false"
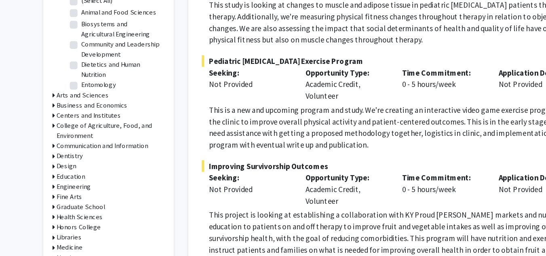
scroll to position [273, 0]
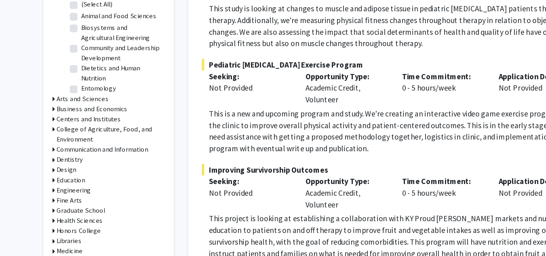
click at [76, 125] on h3 "Communication and Information" at bounding box center [86, 125] width 76 height 8
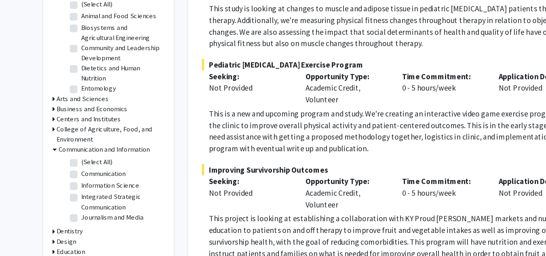
click at [69, 138] on label "(Select All)" at bounding box center [82, 135] width 26 height 8
click at [69, 137] on input "(Select All)" at bounding box center [71, 133] width 5 height 5
checkbox input "true"
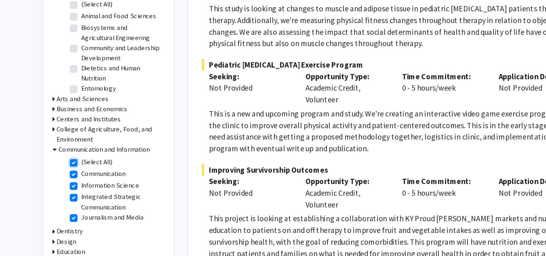
checkbox input "true"
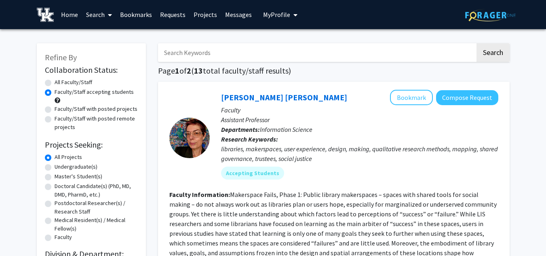
click at [98, 110] on label "Faculty/Staff with posted projects" at bounding box center [96, 109] width 83 height 8
click at [60, 110] on input "Faculty/Staff with posted projects" at bounding box center [57, 107] width 5 height 5
radio input "true"
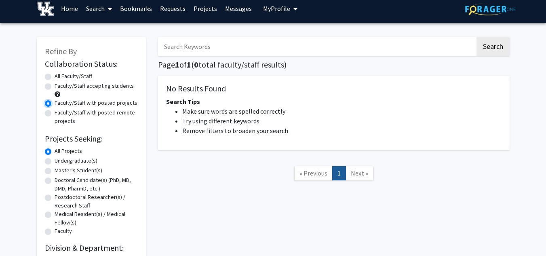
scroll to position [49, 0]
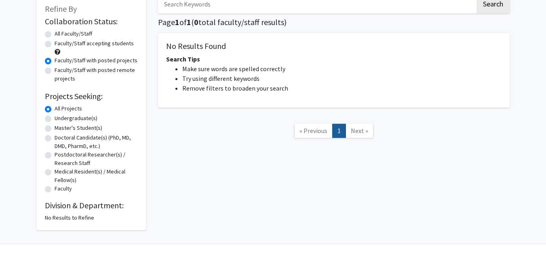
click at [75, 118] on label "Undergraduate(s)" at bounding box center [76, 118] width 43 height 8
click at [60, 118] on input "Undergraduate(s)" at bounding box center [57, 116] width 5 height 5
radio input "true"
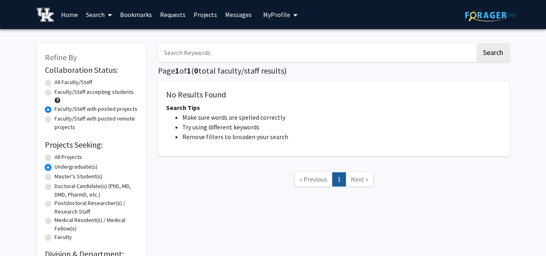
scroll to position [65, 0]
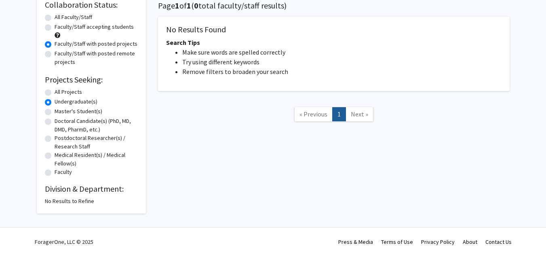
click at [68, 190] on h2 "Division & Department:" at bounding box center [91, 189] width 93 height 10
click at [59, 190] on h2 "Division & Department:" at bounding box center [91, 189] width 93 height 10
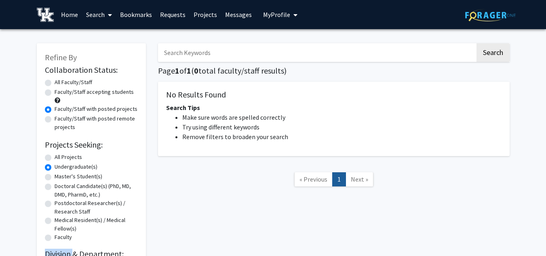
radio input "true"
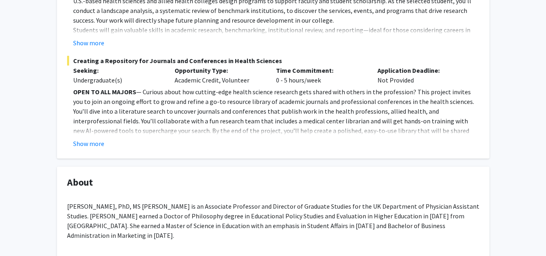
scroll to position [216, 0]
